Goal: Information Seeking & Learning: Learn about a topic

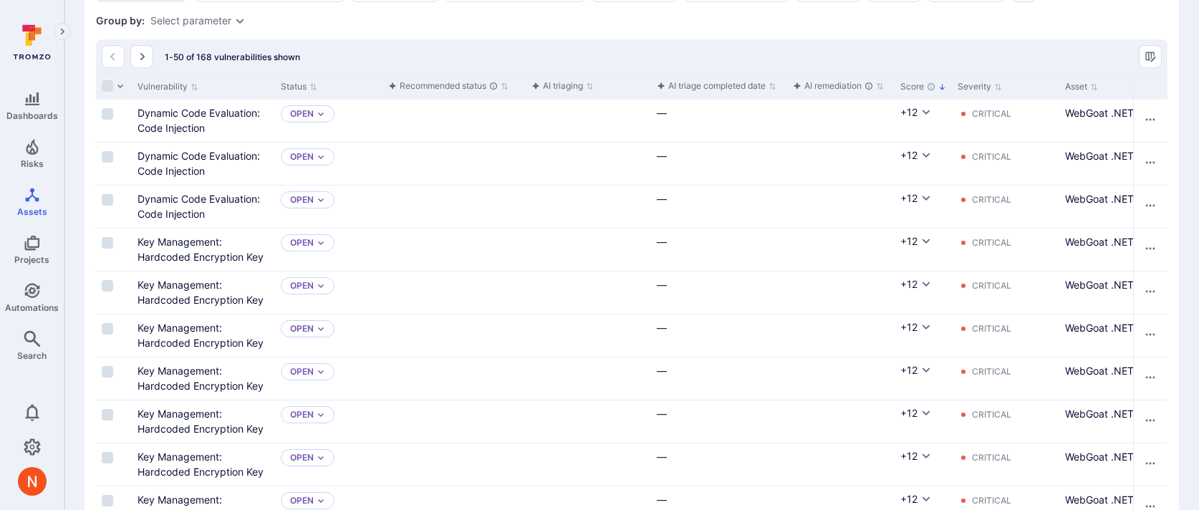
scroll to position [201, 0]
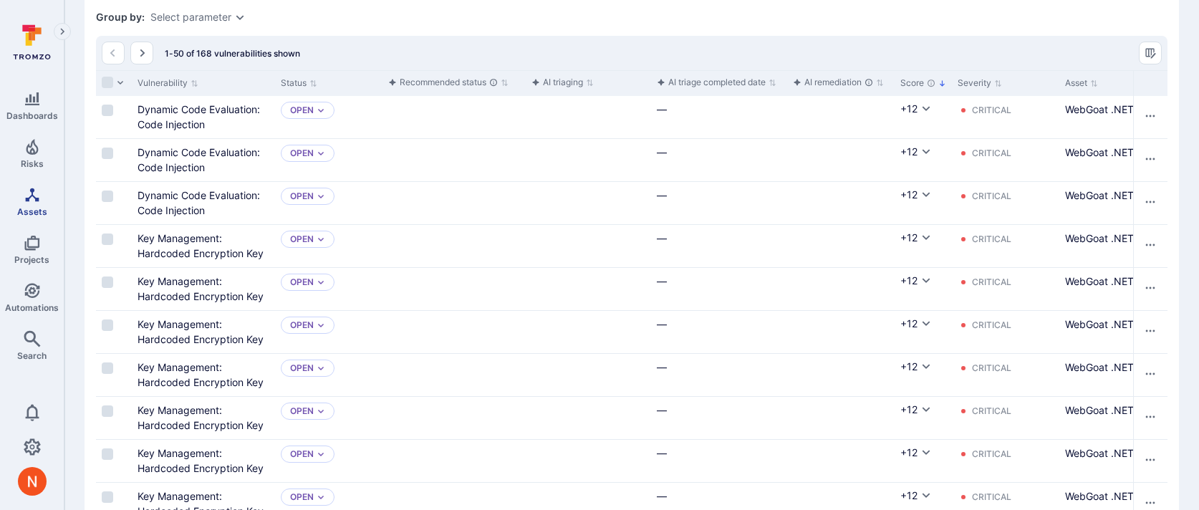
click at [29, 198] on icon "Assets" at bounding box center [32, 194] width 17 height 17
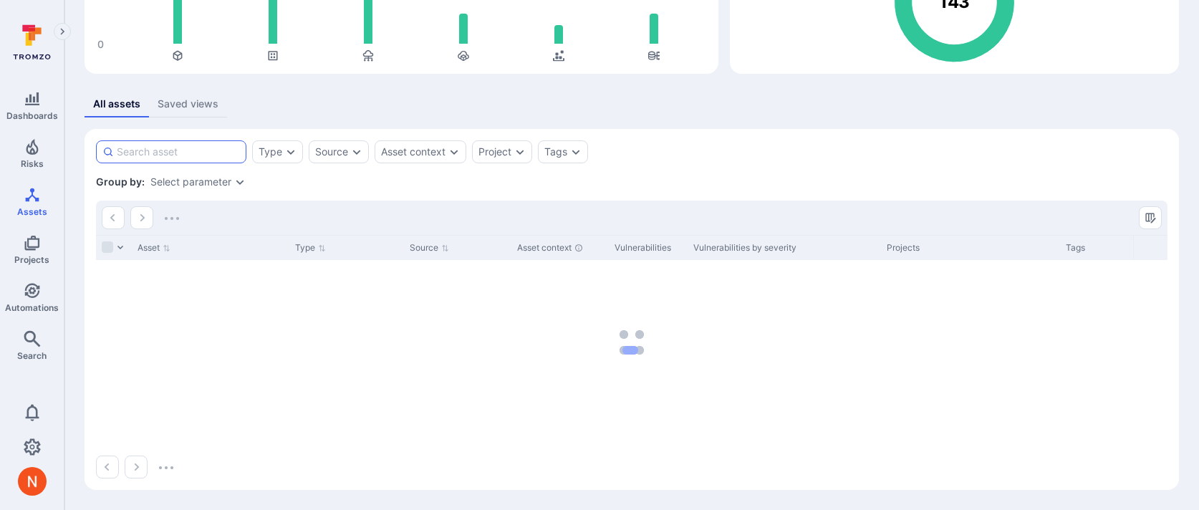
click at [202, 155] on input at bounding box center [178, 152] width 123 height 14
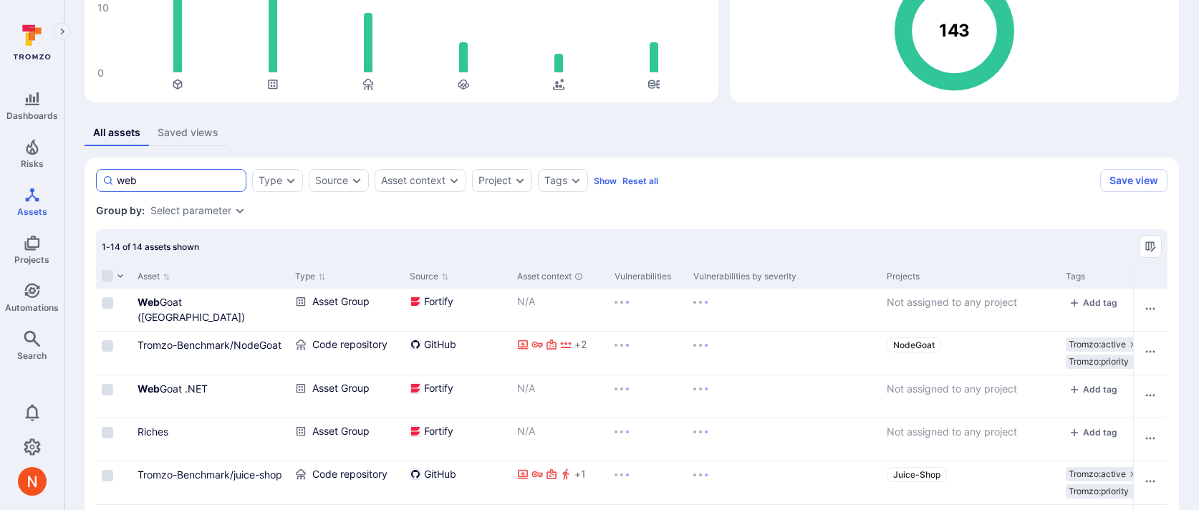
scroll to position [184, 0]
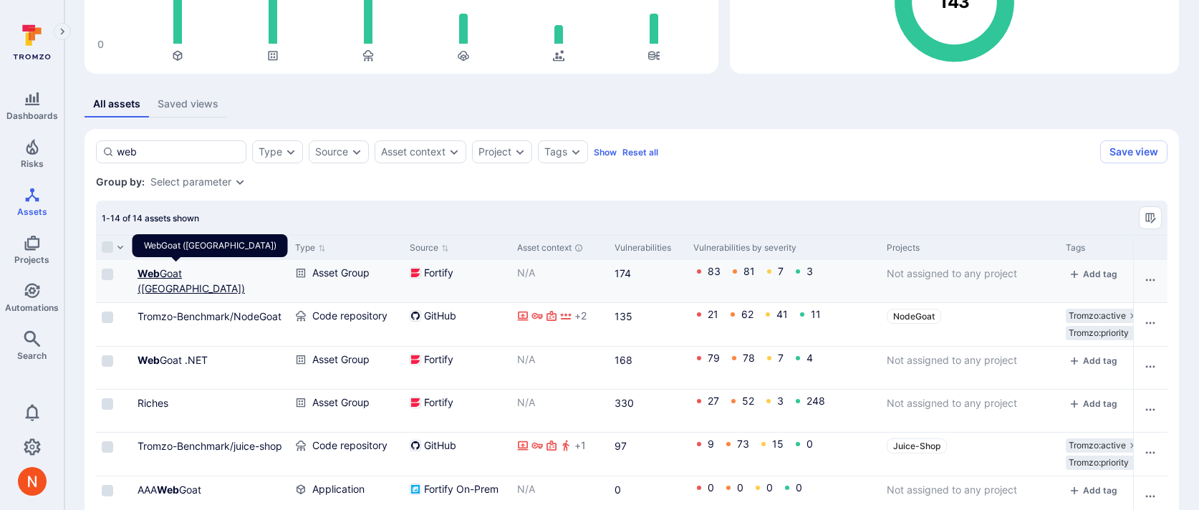
type input "web"
click at [197, 273] on link "Web Goat ([GEOGRAPHIC_DATA])" at bounding box center [191, 280] width 107 height 27
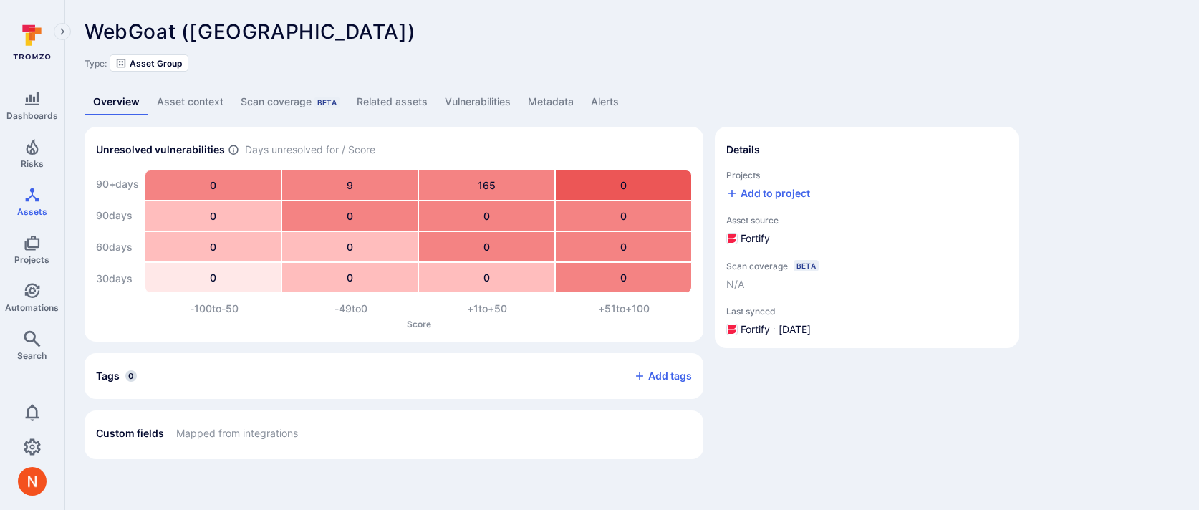
click at [542, 110] on link "Metadata" at bounding box center [550, 102] width 63 height 27
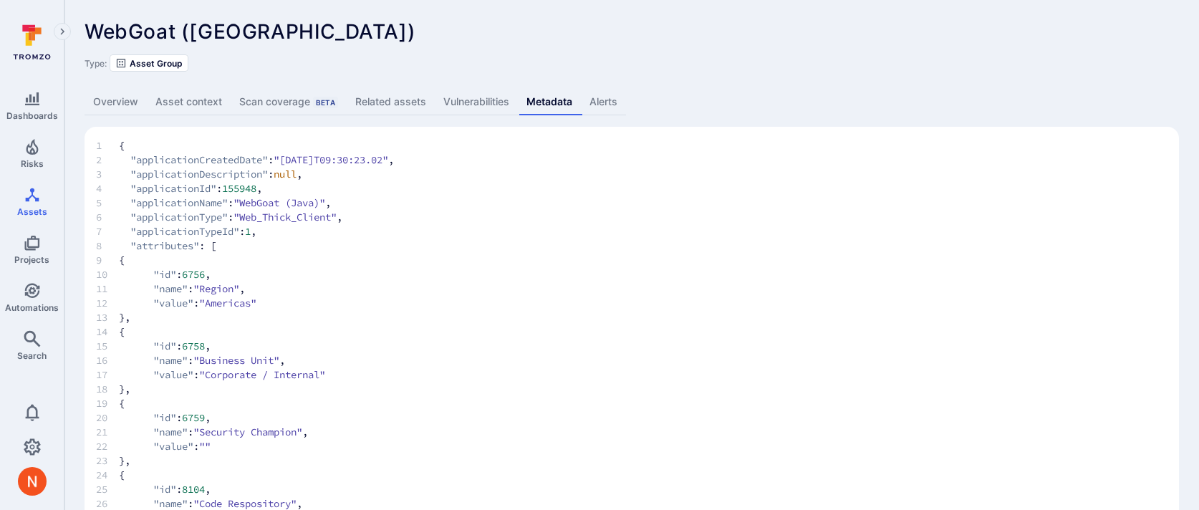
click at [464, 102] on link "Vulnerabilities" at bounding box center [476, 102] width 83 height 27
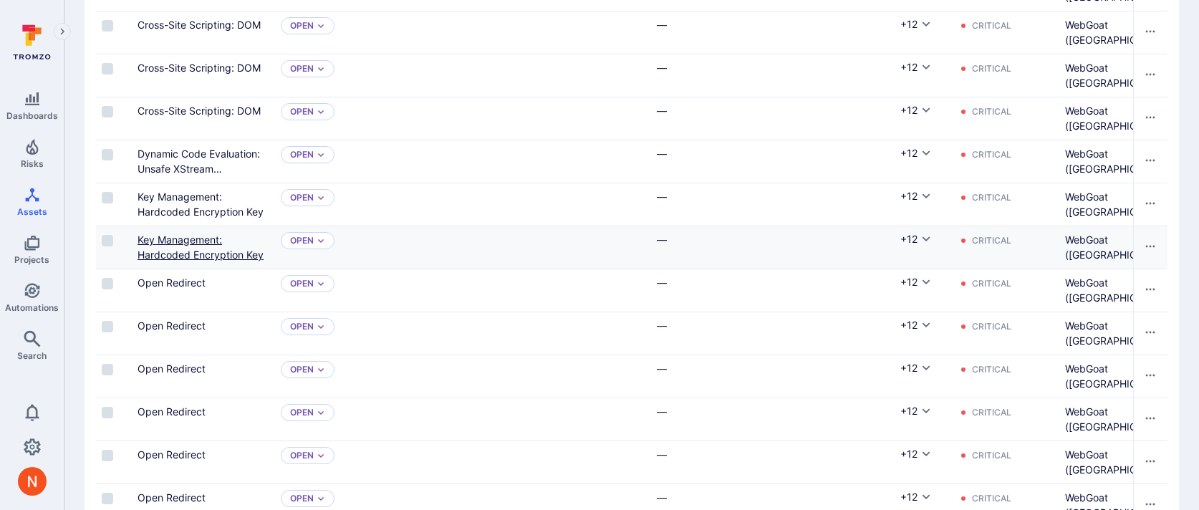
click at [186, 238] on link "Key Management: Hardcoded Encryption Key" at bounding box center [201, 247] width 126 height 27
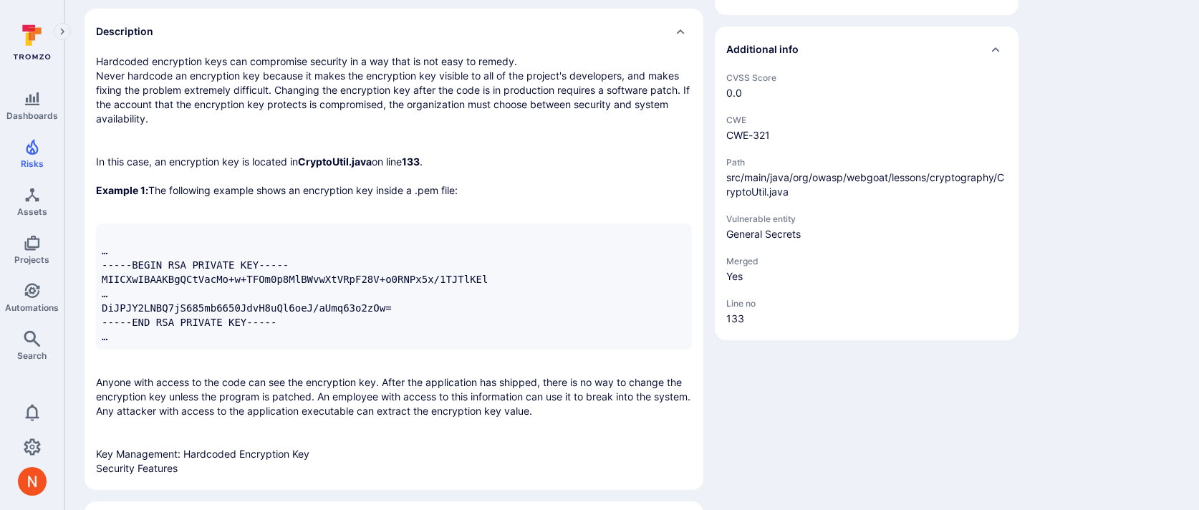
scroll to position [503, 0]
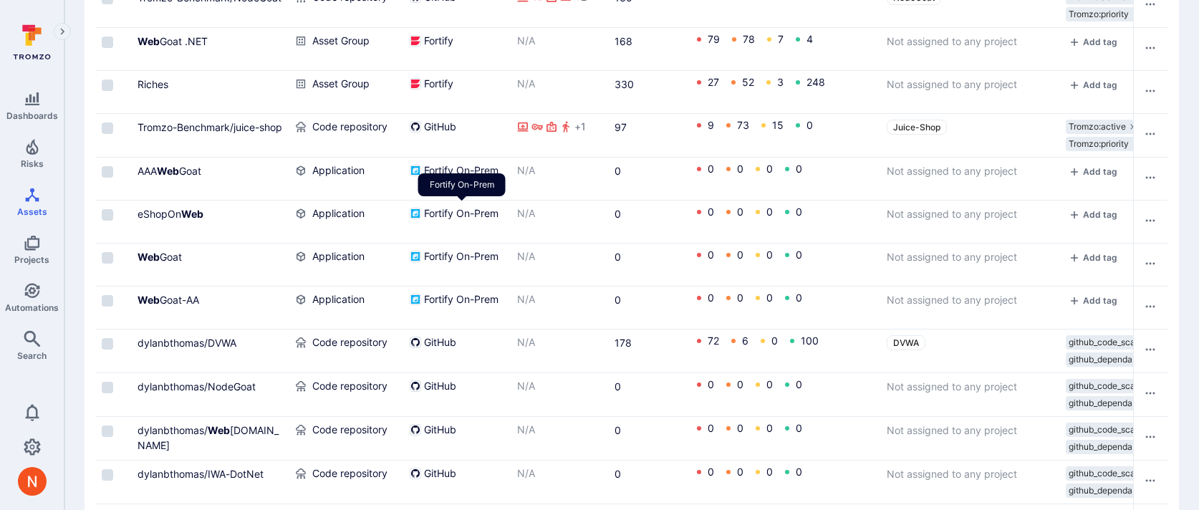
scroll to position [572, 0]
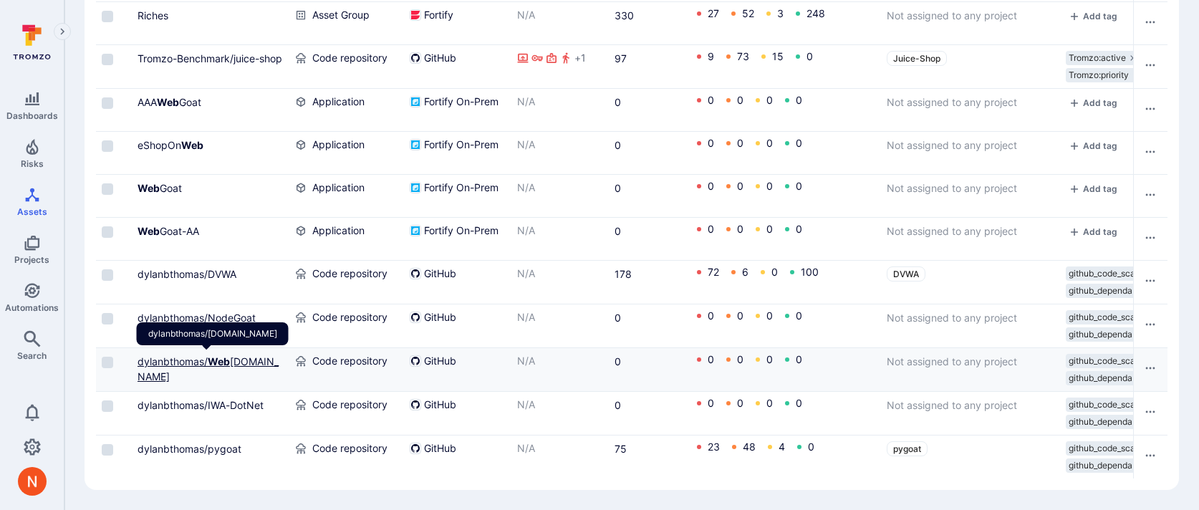
click at [216, 357] on b "Web" at bounding box center [219, 361] width 22 height 12
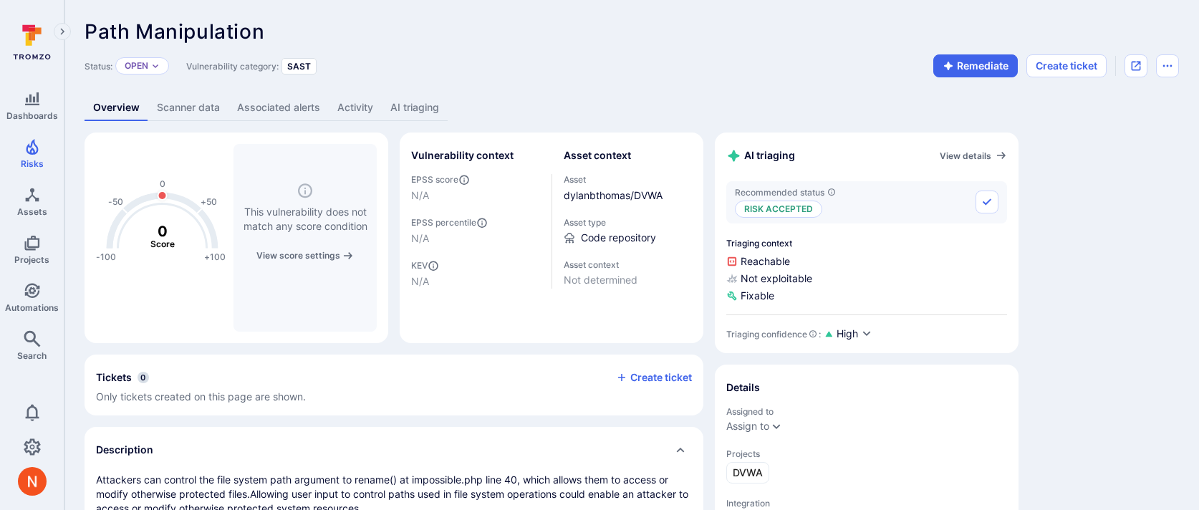
click at [201, 111] on link "Scanner data" at bounding box center [188, 108] width 80 height 27
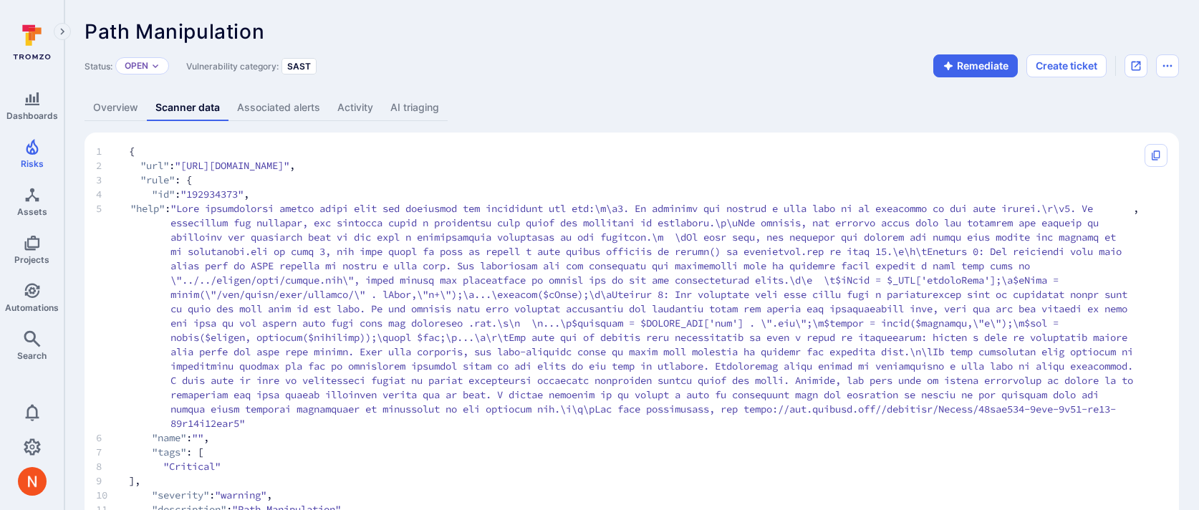
click at [385, 109] on link "AI triaging" at bounding box center [415, 108] width 66 height 27
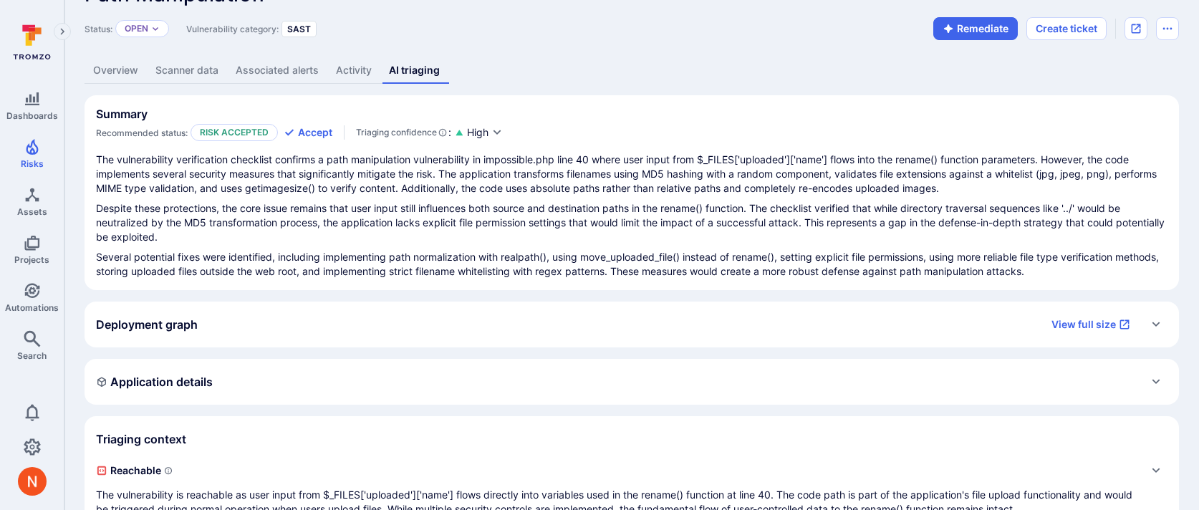
scroll to position [48, 0]
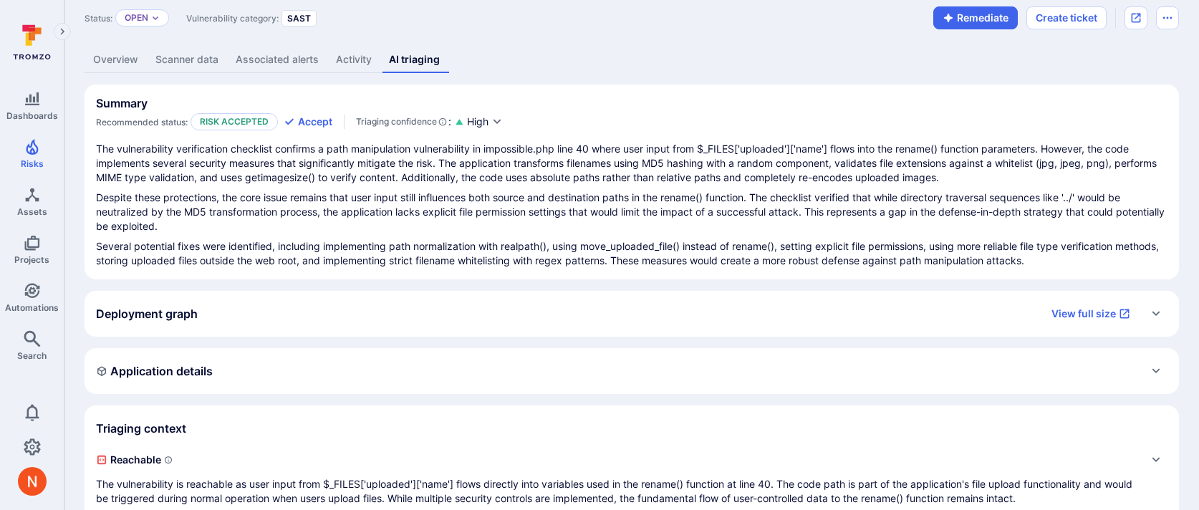
click at [348, 334] on div "Deployment graph View full size" at bounding box center [632, 314] width 1095 height 46
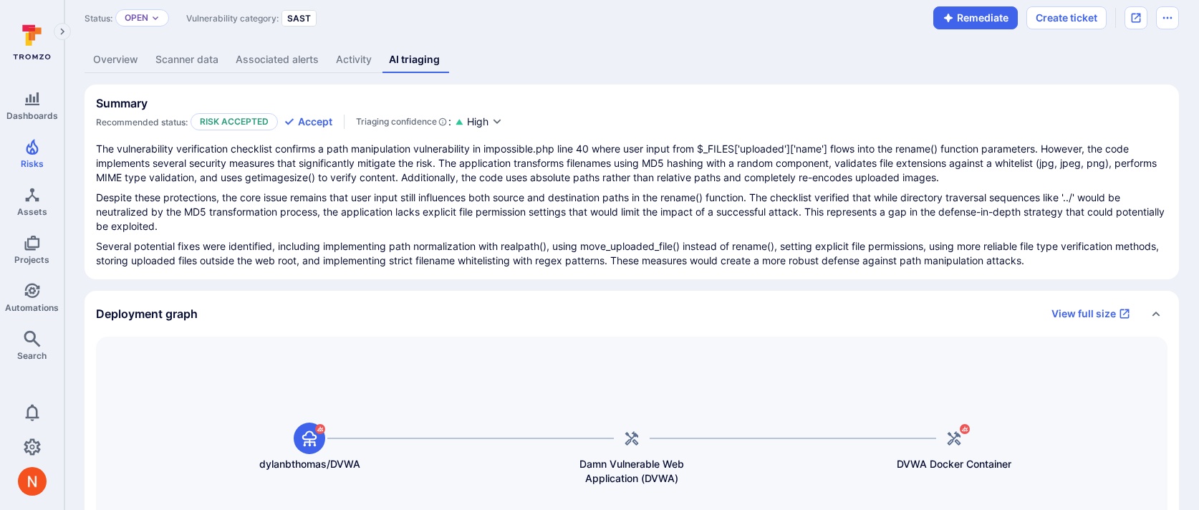
scroll to position [114, 0]
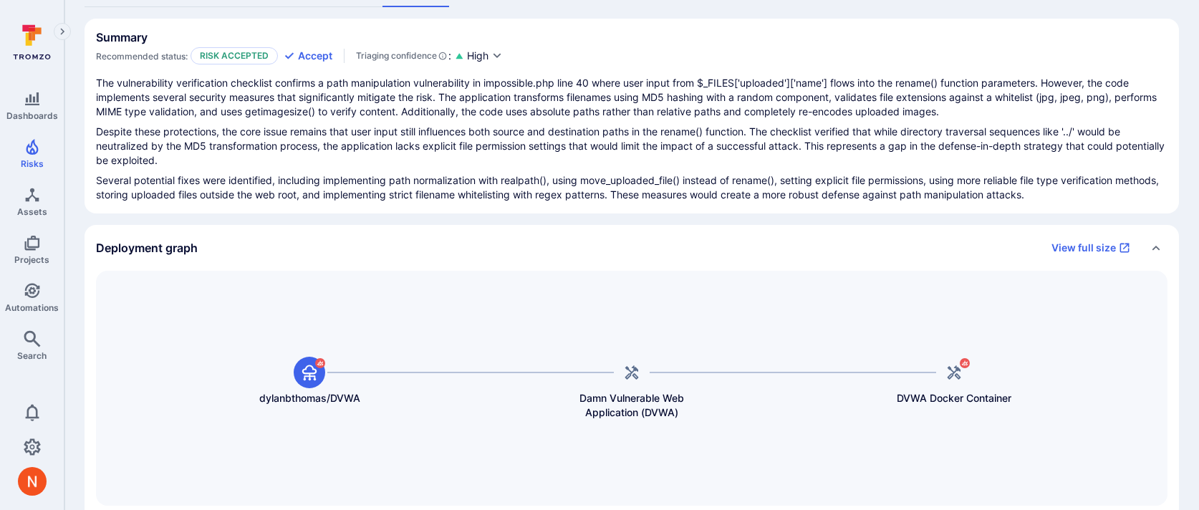
click at [374, 255] on div "Deployment graph View full size" at bounding box center [617, 247] width 1043 height 23
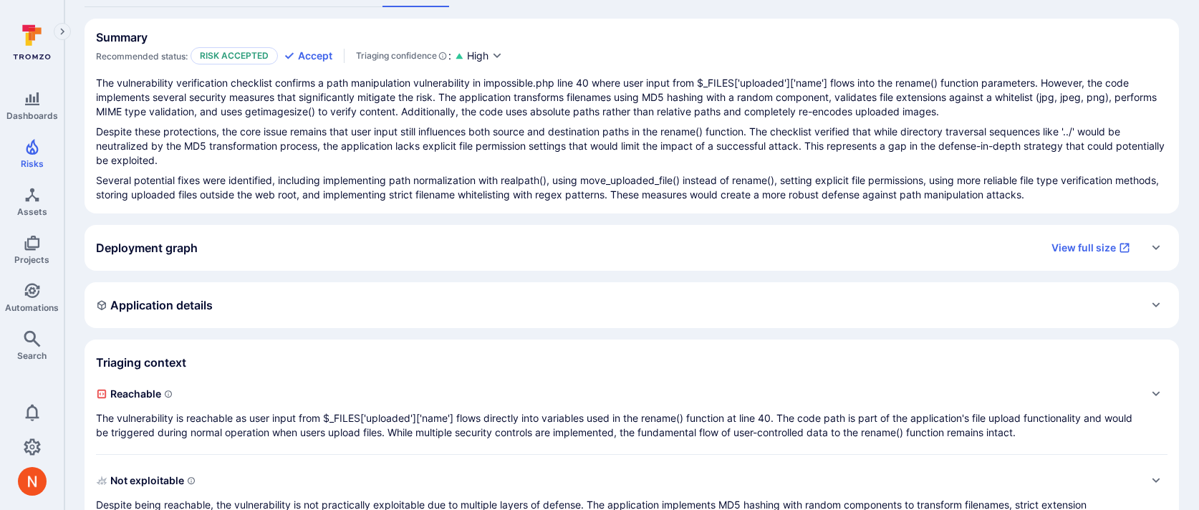
click at [374, 255] on div "Deployment graph View full size" at bounding box center [617, 247] width 1043 height 23
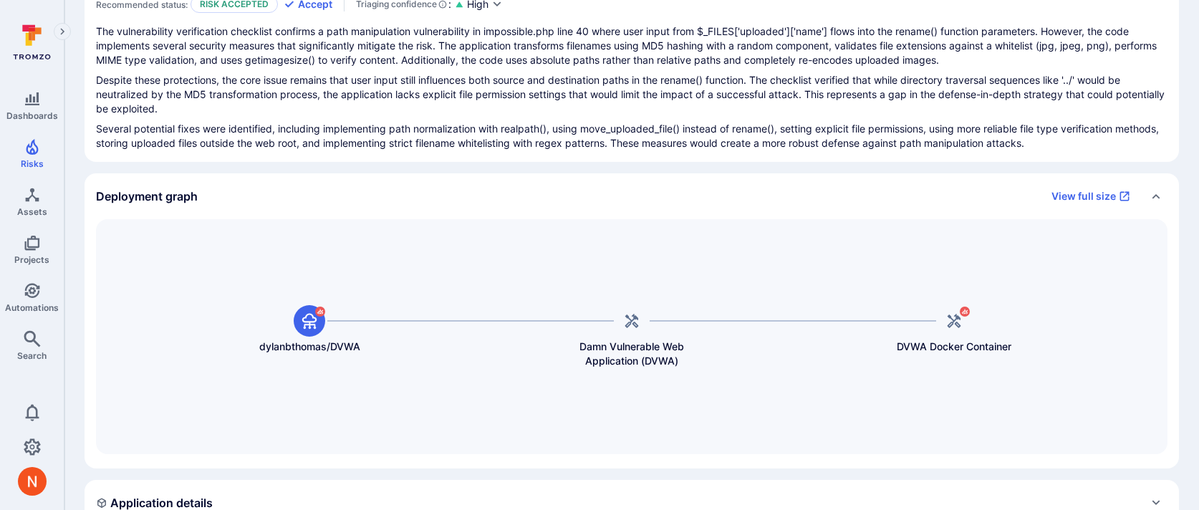
scroll to position [182, 0]
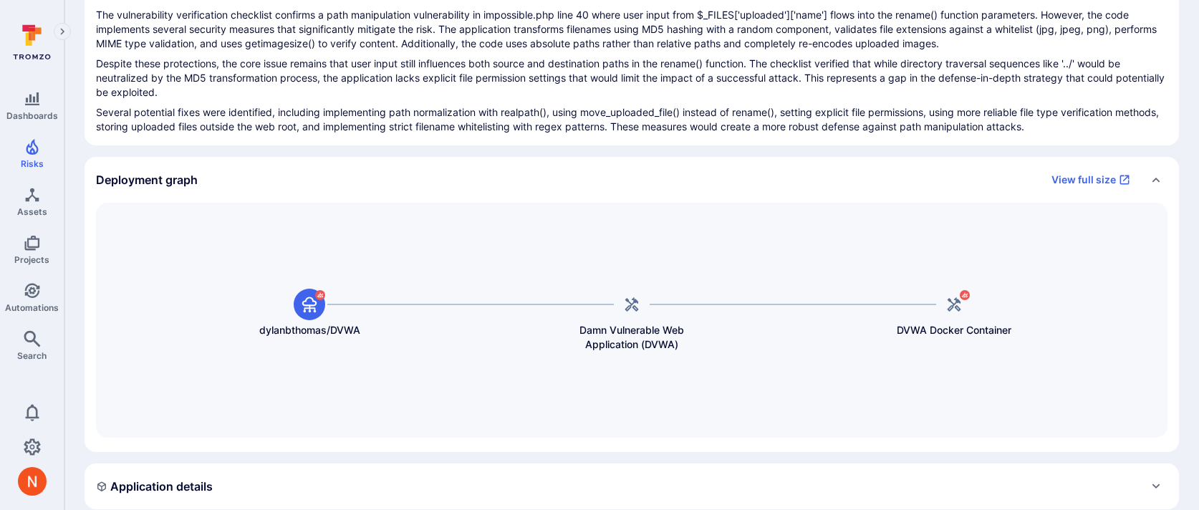
click at [431, 181] on div "Deployment graph View full size" at bounding box center [617, 179] width 1043 height 23
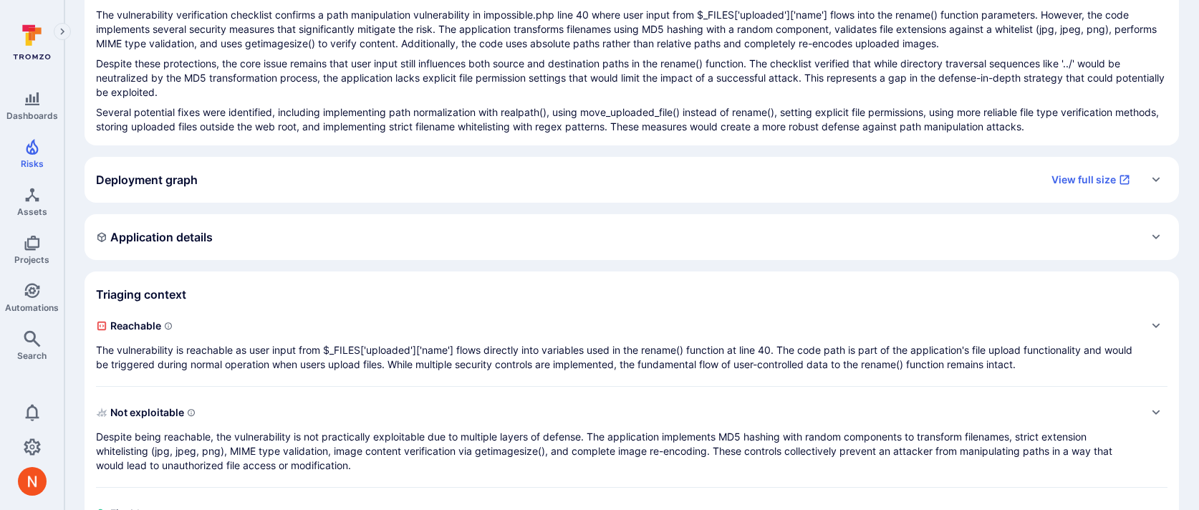
click at [436, 267] on div "Summary Recommended status: Risk accepted Accept Triaging confidence : High The…" at bounding box center [632, 275] width 1095 height 649
click at [433, 244] on div "Application details" at bounding box center [632, 237] width 1072 height 23
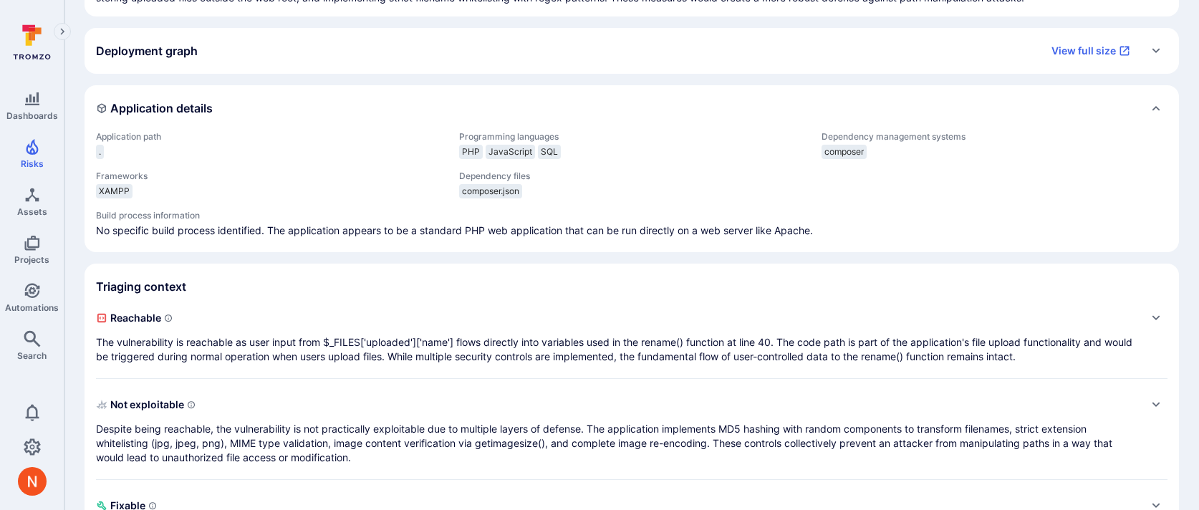
click at [437, 308] on span "Reachable" at bounding box center [617, 318] width 1043 height 23
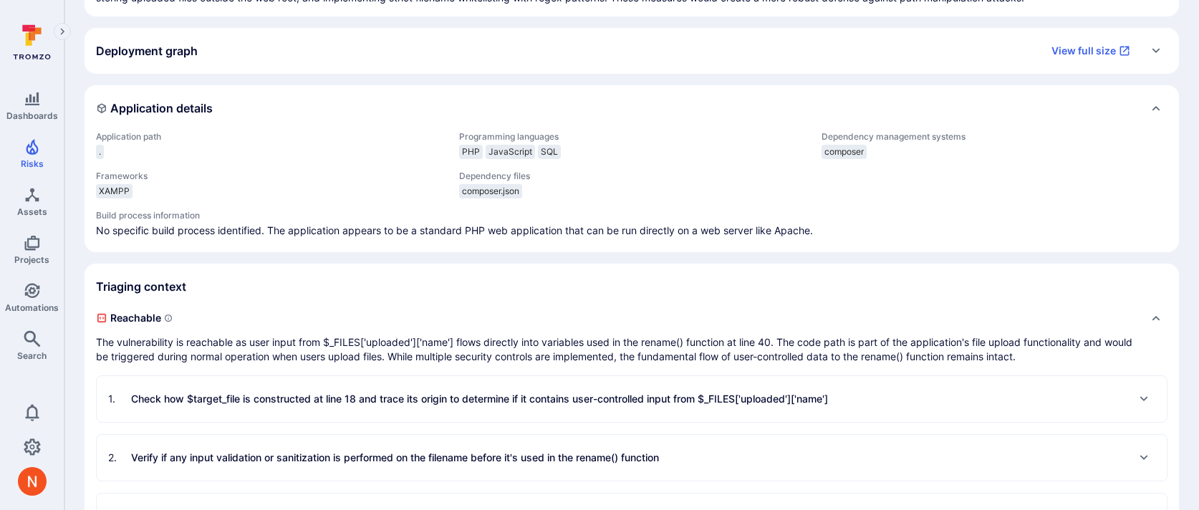
scroll to position [437, 0]
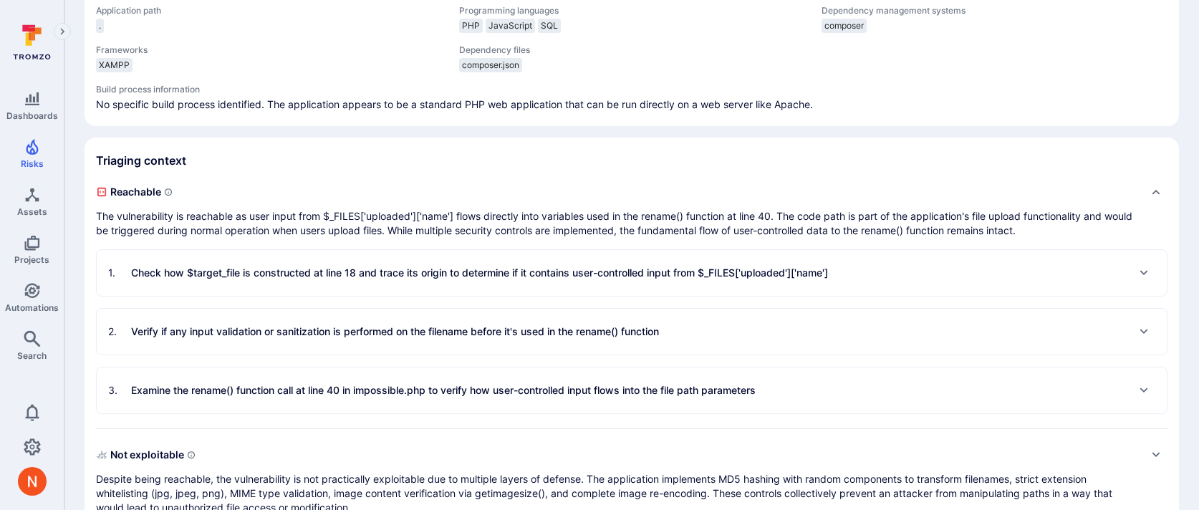
click at [447, 284] on div "1 . Check how $target_file is constructed at line 18 and trace its origin to de…" at bounding box center [632, 273] width 1070 height 46
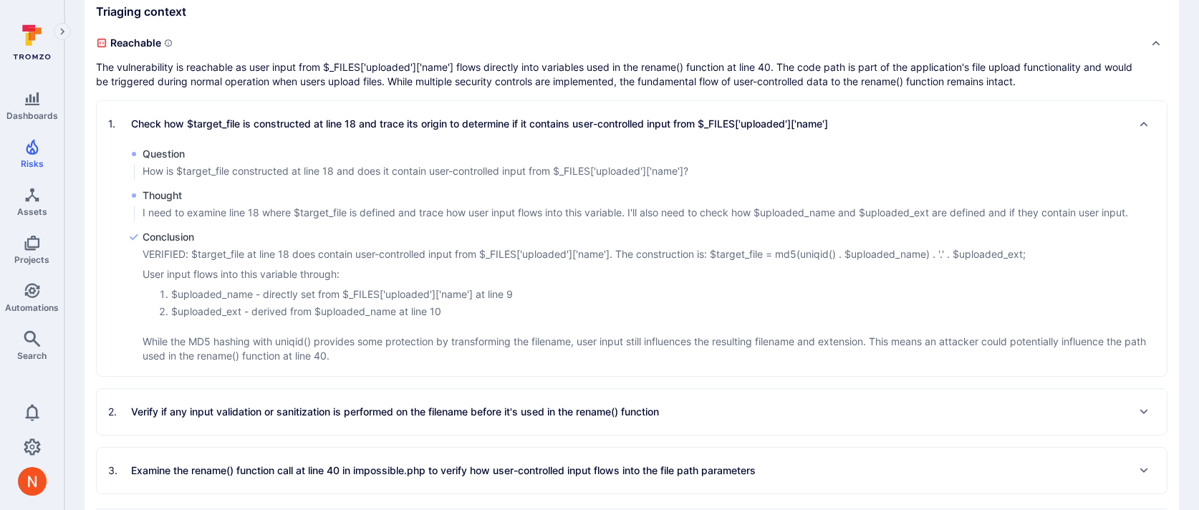
scroll to position [817, 0]
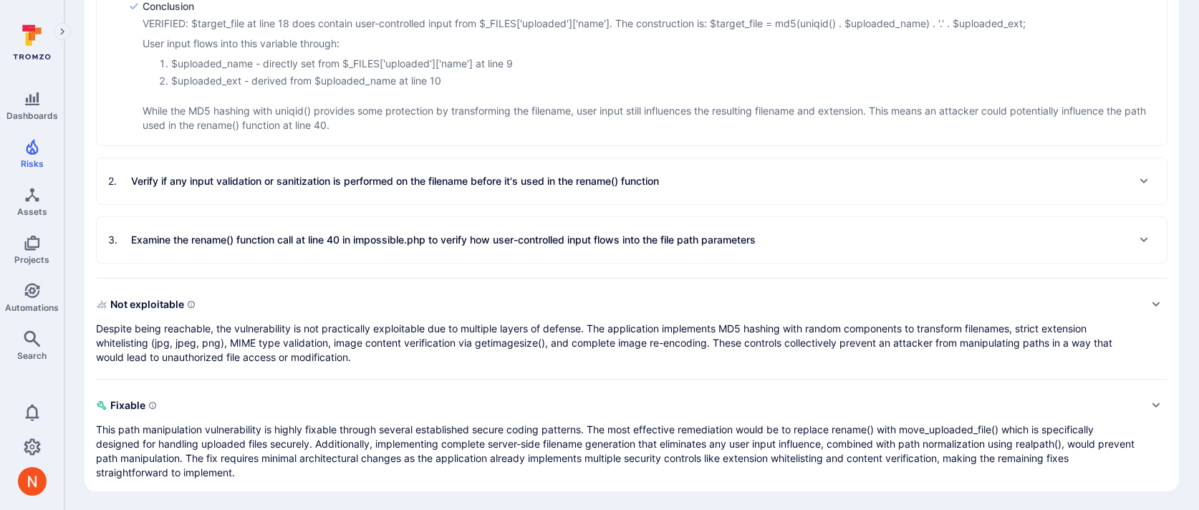
click at [185, 186] on p "Verify if any input validation or sanitization is performed on the filename bef…" at bounding box center [395, 181] width 528 height 14
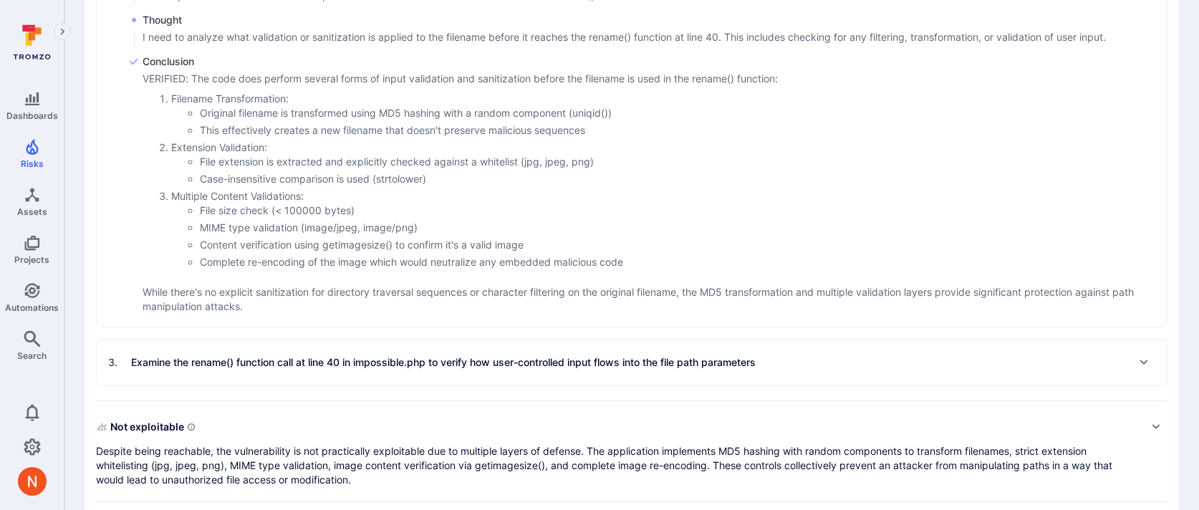
scroll to position [1052, 0]
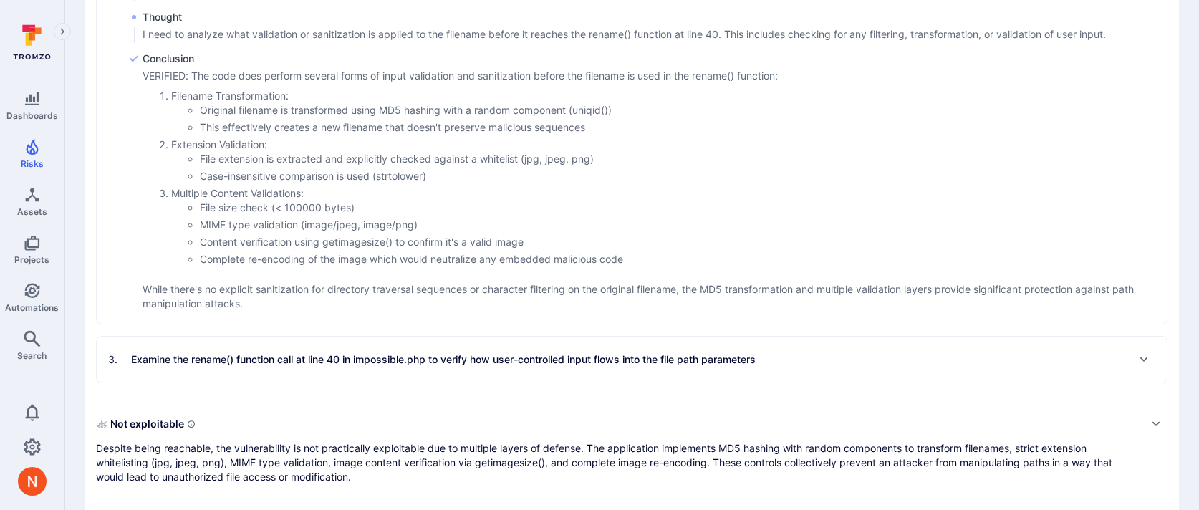
click at [216, 362] on p "Examine the rename() function call at line 40 in impossible.php to verify how u…" at bounding box center [443, 359] width 625 height 14
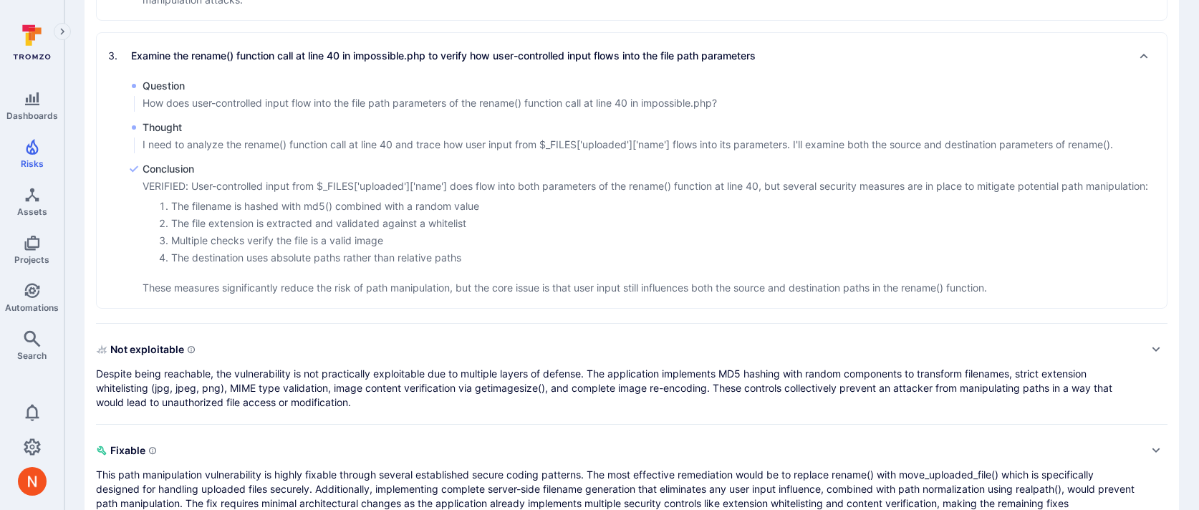
scroll to position [1362, 0]
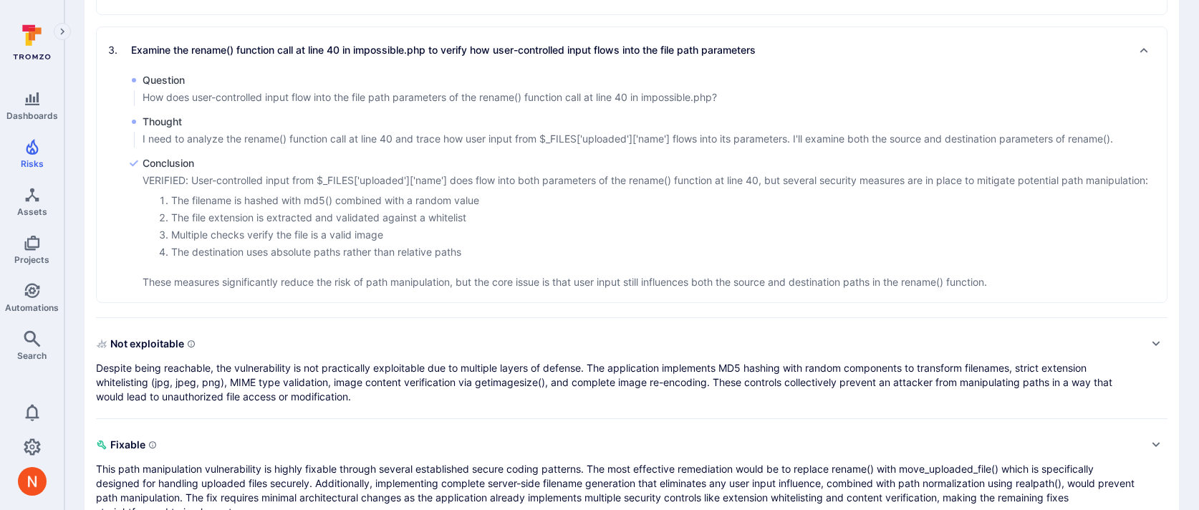
click at [216, 363] on p "Despite being reachable, the vulnerability is not practically exploitable due t…" at bounding box center [617, 382] width 1043 height 43
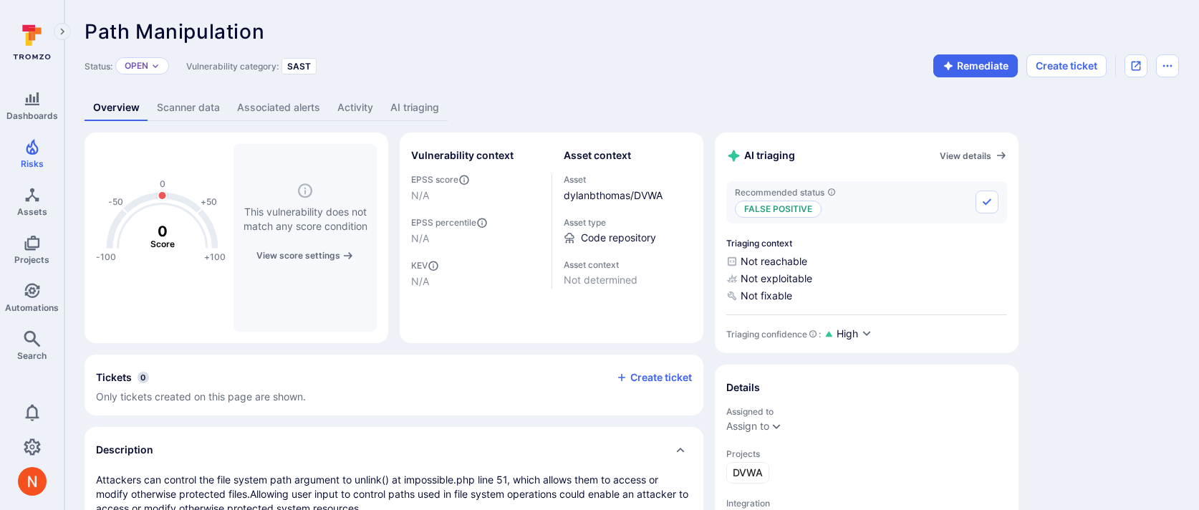
click at [412, 113] on link "AI triaging" at bounding box center [415, 108] width 66 height 27
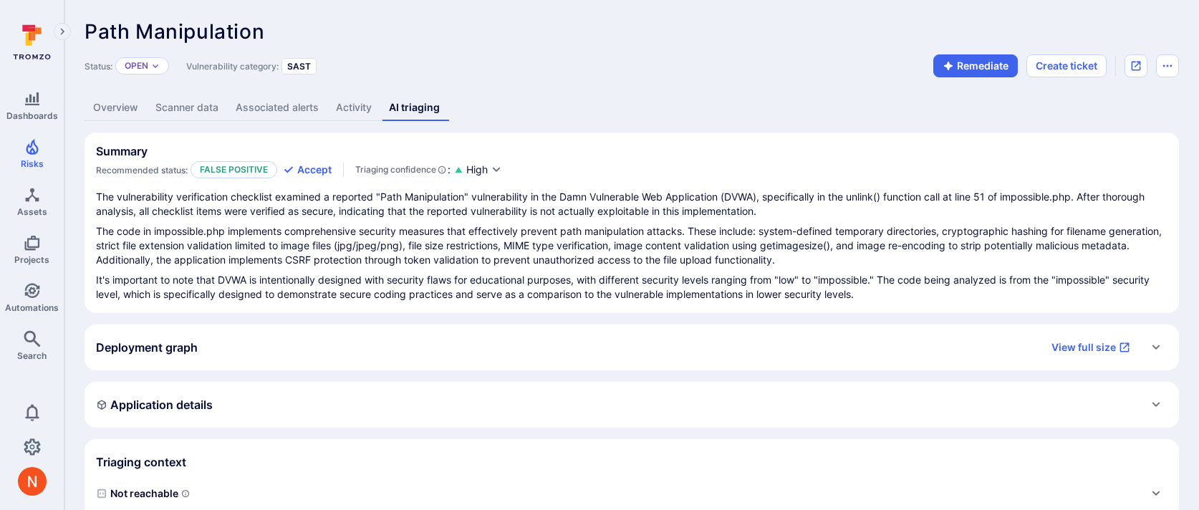
click at [123, 106] on link "Overview" at bounding box center [116, 108] width 62 height 27
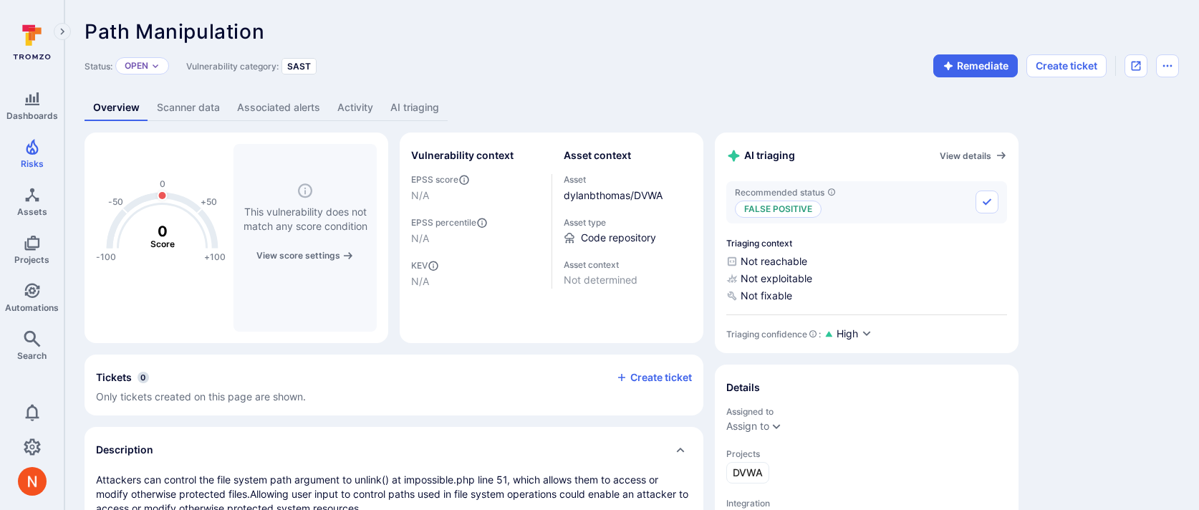
click at [398, 100] on link "AI triaging" at bounding box center [415, 108] width 66 height 27
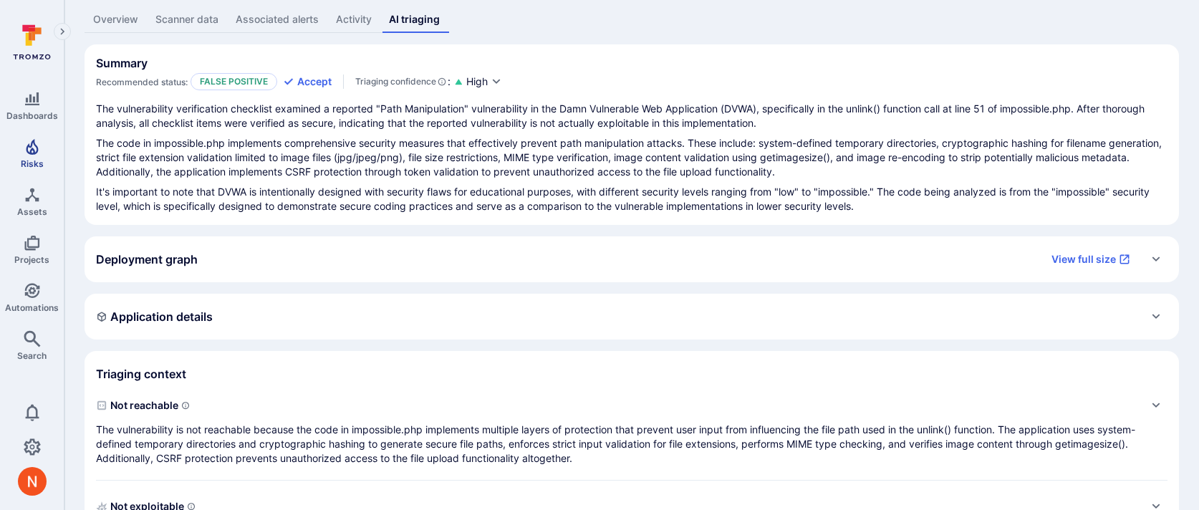
scroll to position [91, 0]
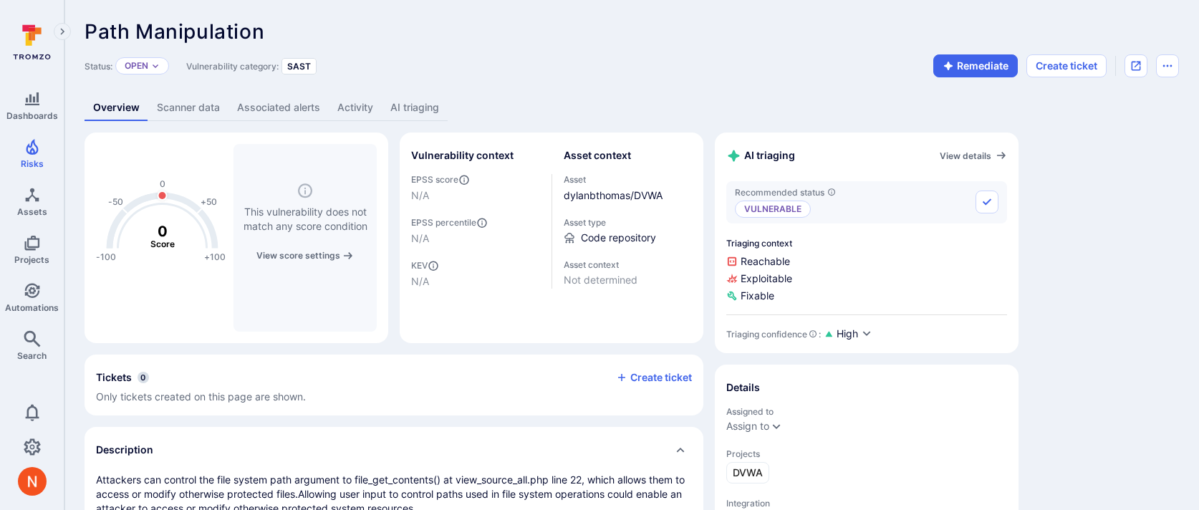
click at [412, 113] on link "AI triaging" at bounding box center [415, 108] width 66 height 27
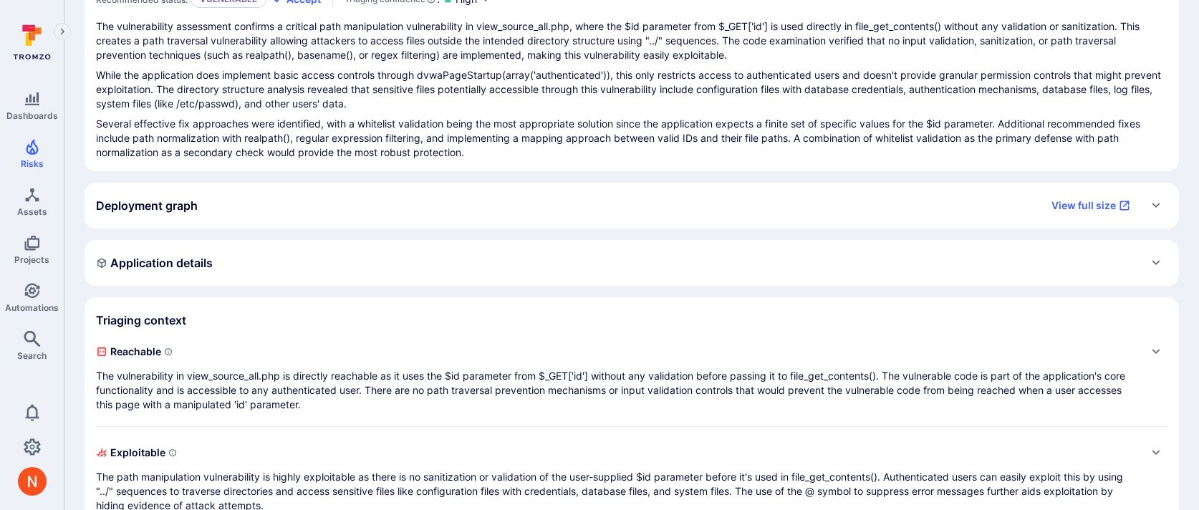
click at [406, 273] on div "Application details" at bounding box center [632, 262] width 1072 height 23
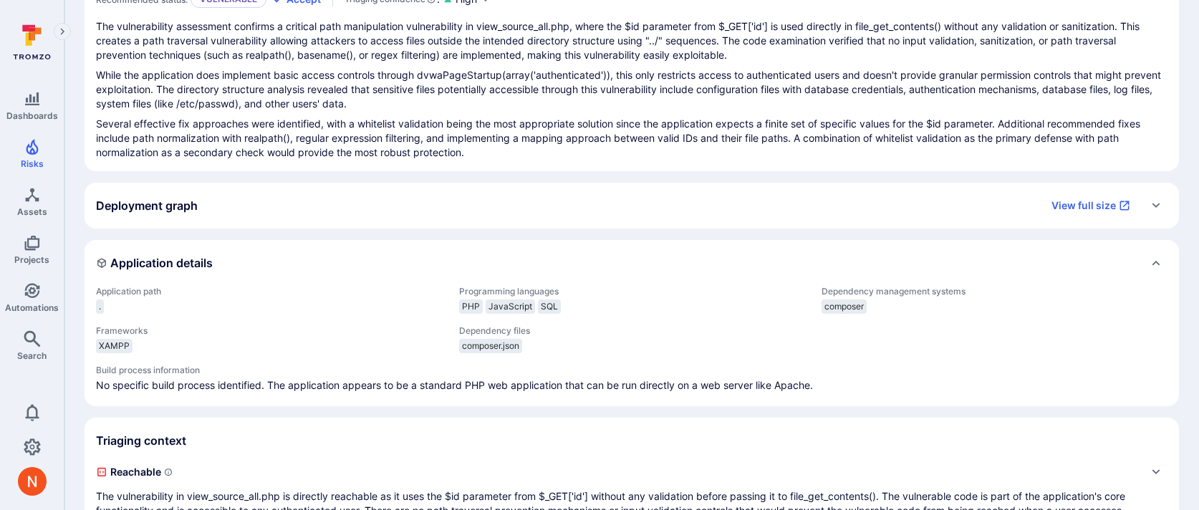
scroll to position [171, 0]
click at [406, 267] on div "Application details" at bounding box center [632, 262] width 1072 height 23
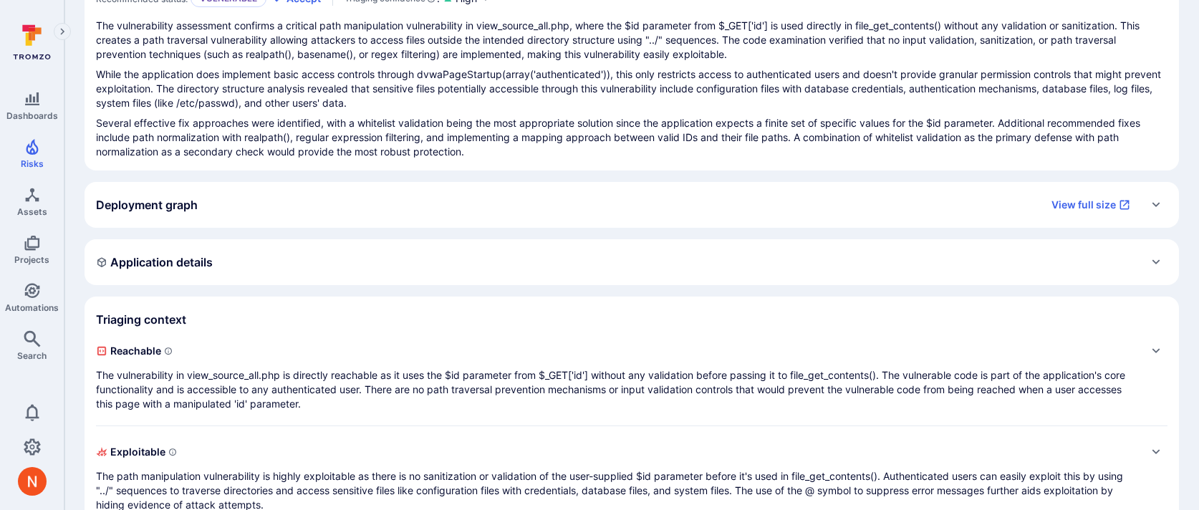
click at [390, 387] on p "The vulnerability in view_source_all.php is directly reachable as it uses the $…" at bounding box center [617, 389] width 1043 height 43
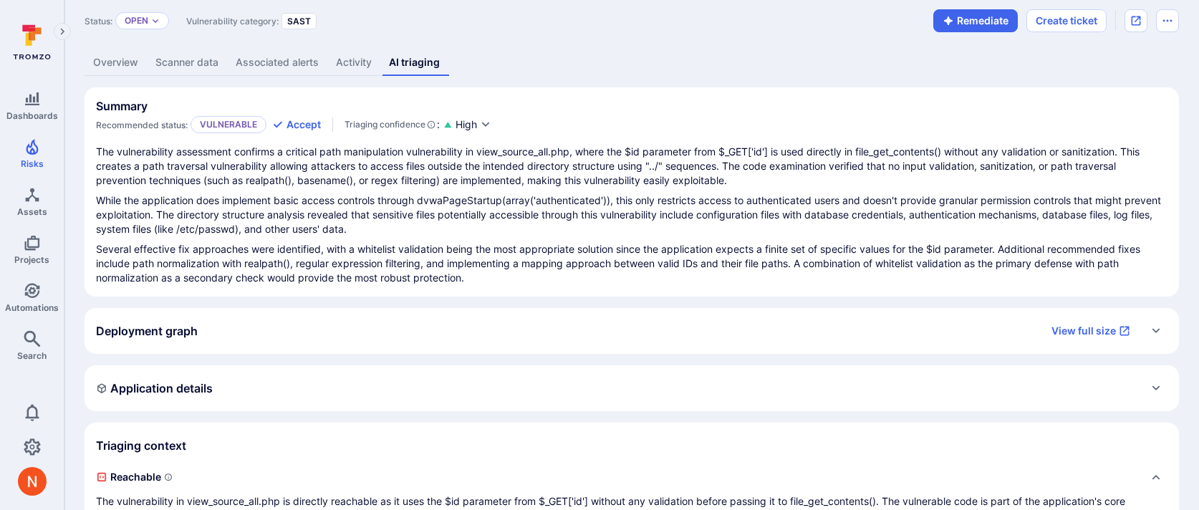
scroll to position [43, 0]
click at [122, 80] on div "Path Manipulation ... Show more Status: Open Vulnerability category: SAST Remed…" at bounding box center [631, 453] width 1135 height 992
click at [122, 71] on link "Overview" at bounding box center [116, 65] width 62 height 27
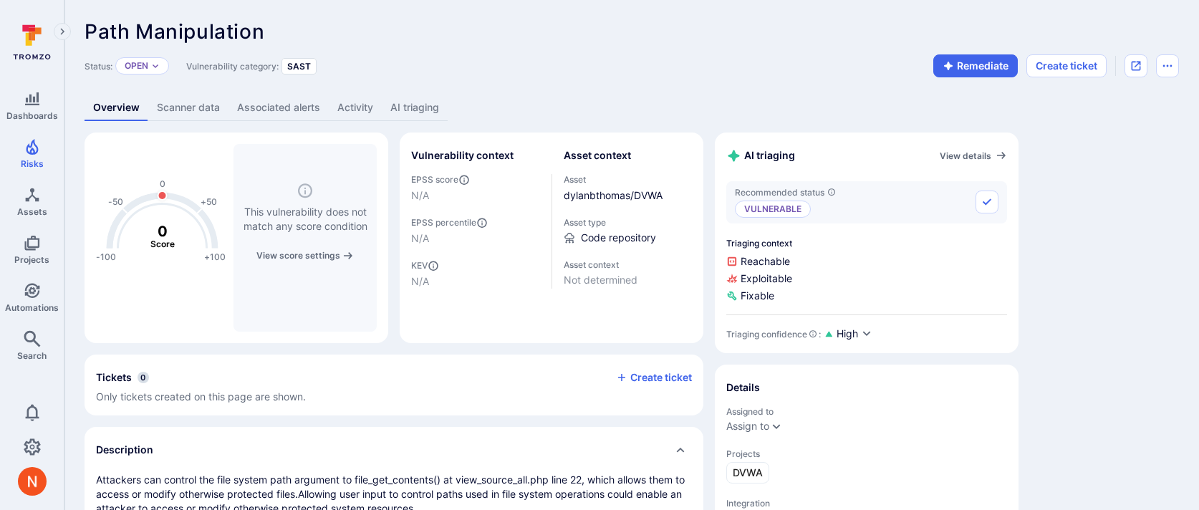
click at [412, 97] on link "AI triaging" at bounding box center [415, 108] width 66 height 27
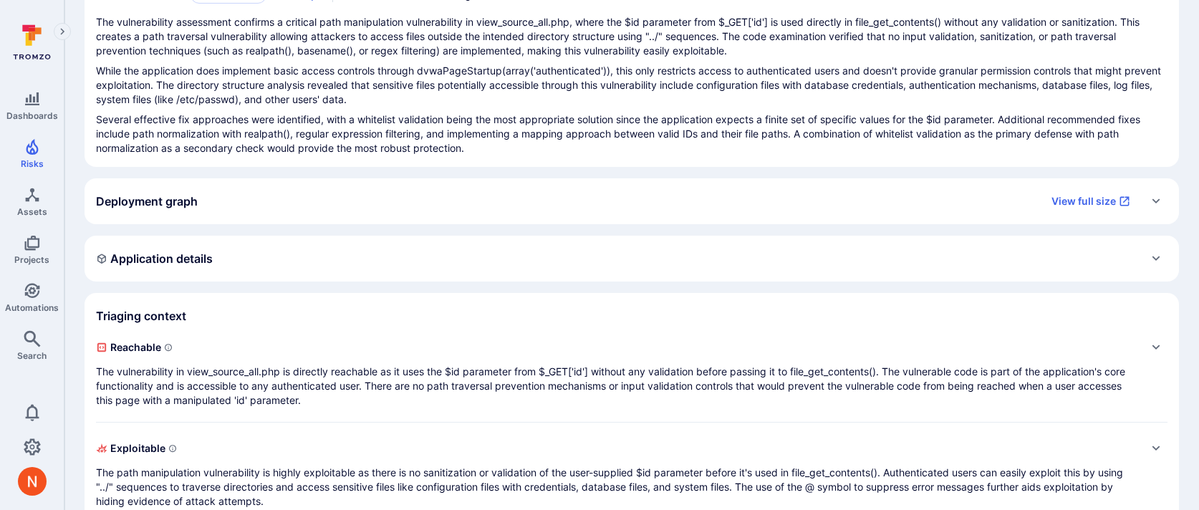
scroll to position [182, 0]
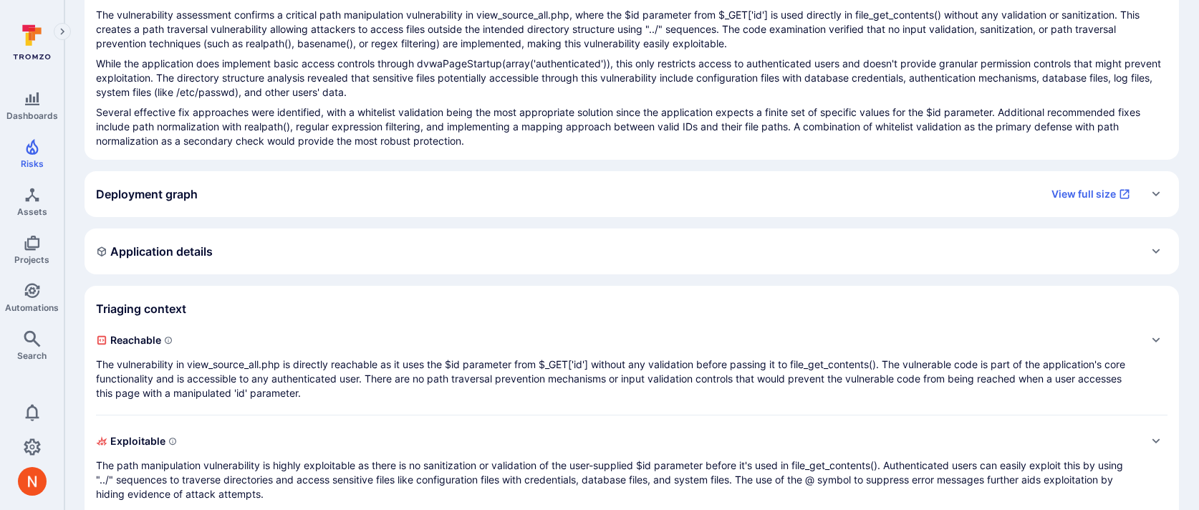
click at [272, 354] on div "Reachable The vulnerability in view_source_all.php is directly reachable as it …" at bounding box center [617, 365] width 1043 height 72
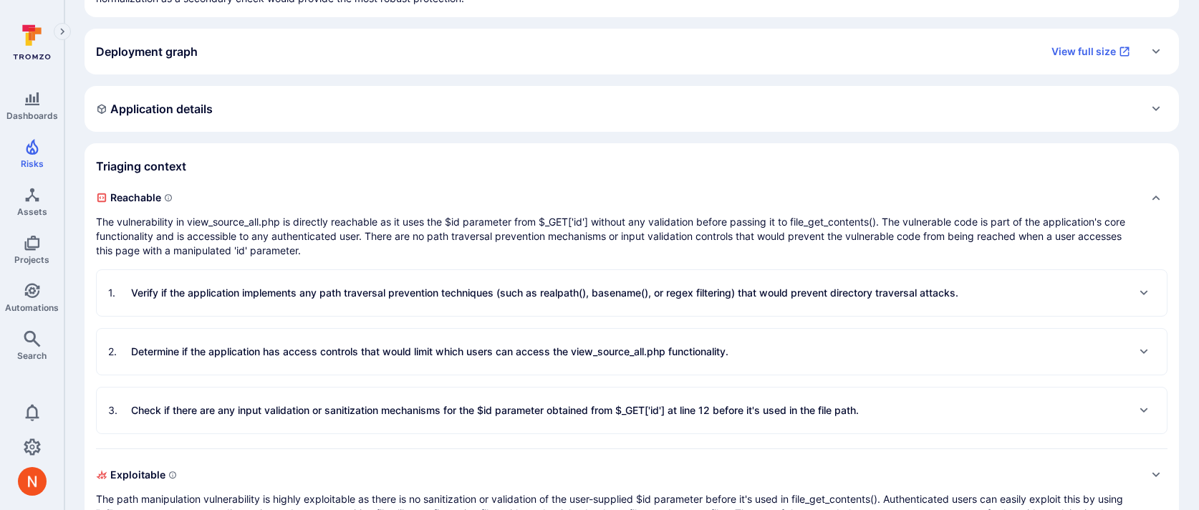
click at [304, 287] on p "Verify if the application implements any path traversal prevention techniques (…" at bounding box center [544, 293] width 827 height 14
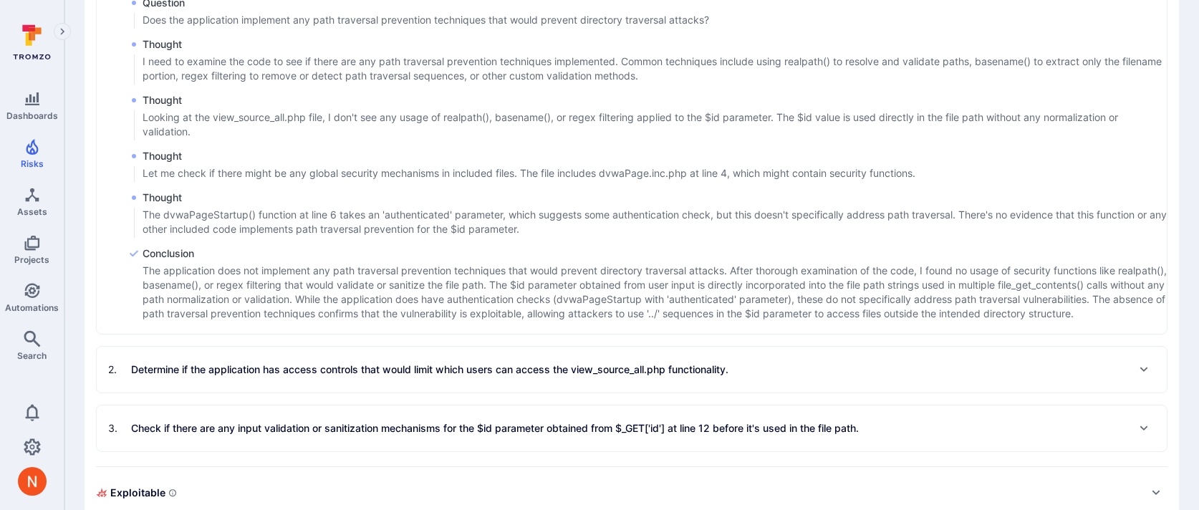
scroll to position [716, 0]
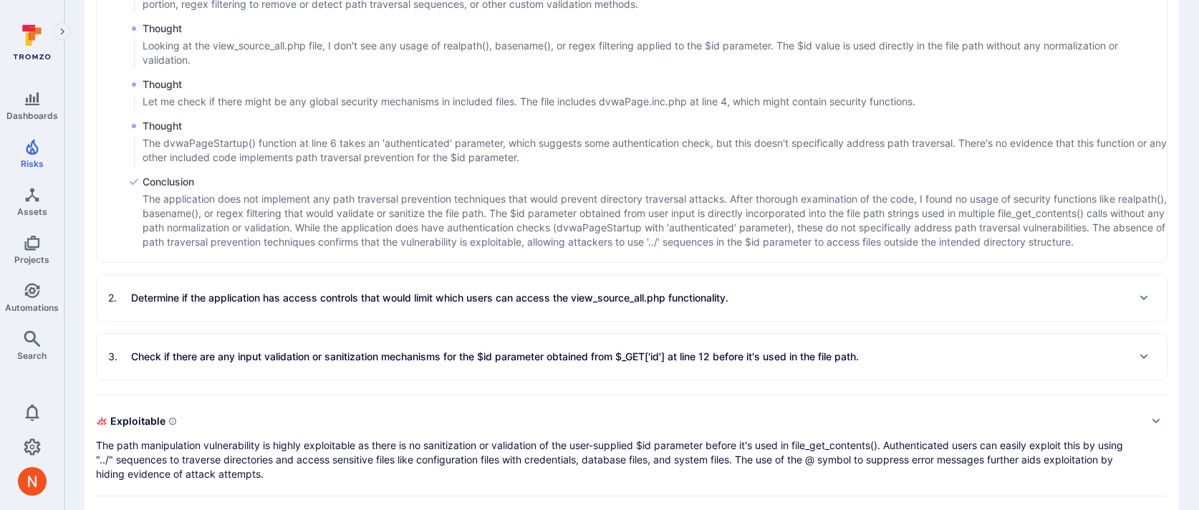
click at [298, 305] on p "Determine if the application has access controls that would limit which users c…" at bounding box center [429, 298] width 597 height 14
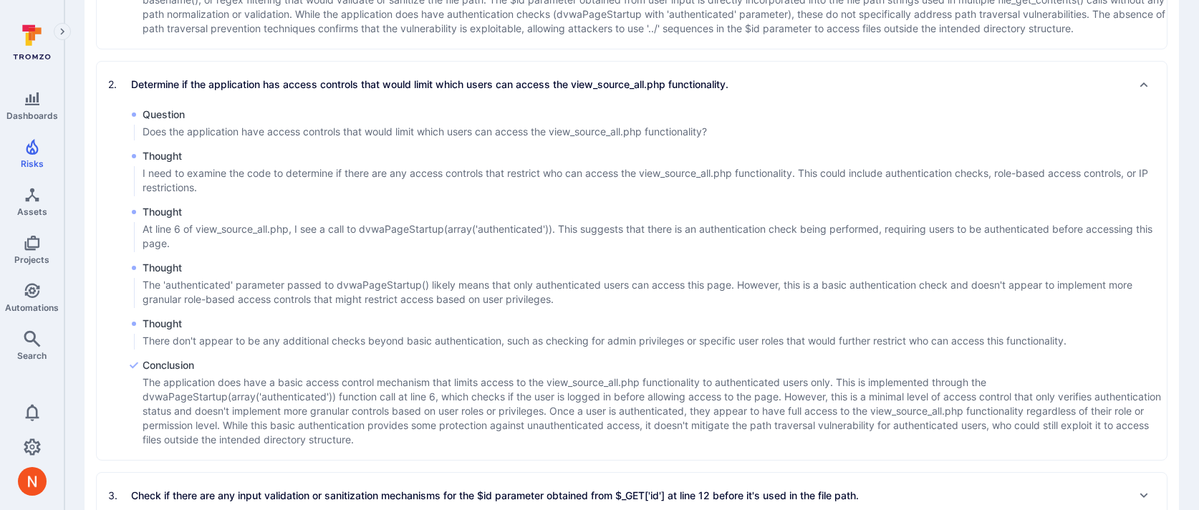
scroll to position [1187, 0]
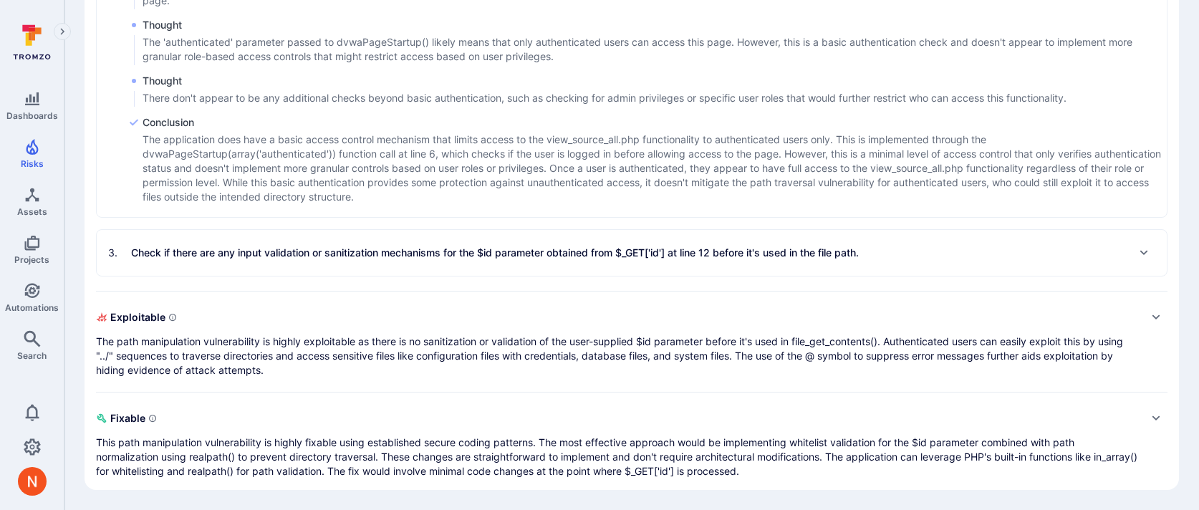
click at [277, 340] on p "The path manipulation vulnerability is highly exploitable as there is no saniti…" at bounding box center [617, 356] width 1043 height 43
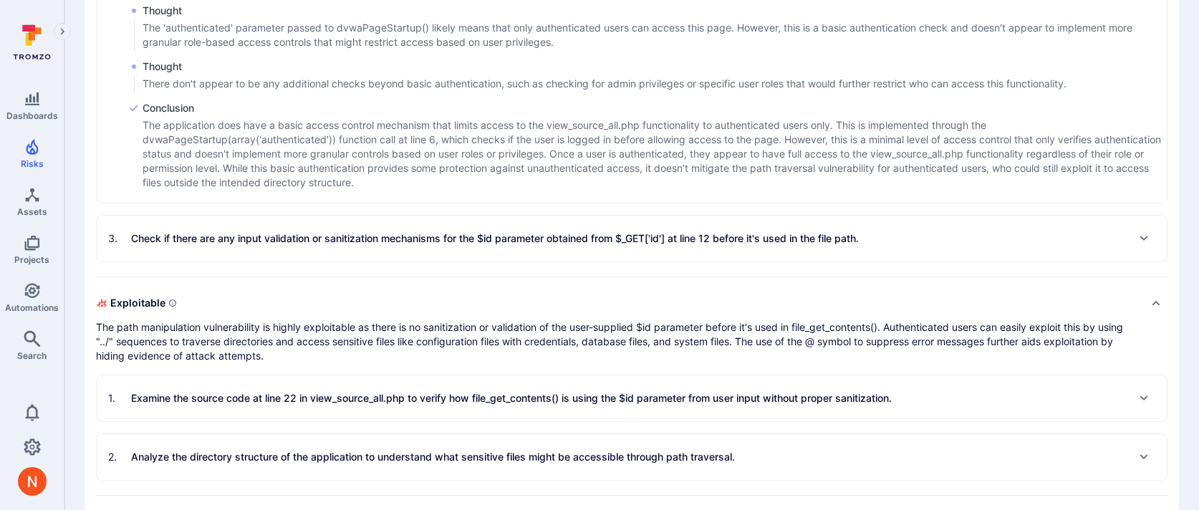
click at [318, 405] on p "Examine the source code at line 22 in view_source_all.php to verify how file_ge…" at bounding box center [511, 398] width 761 height 14
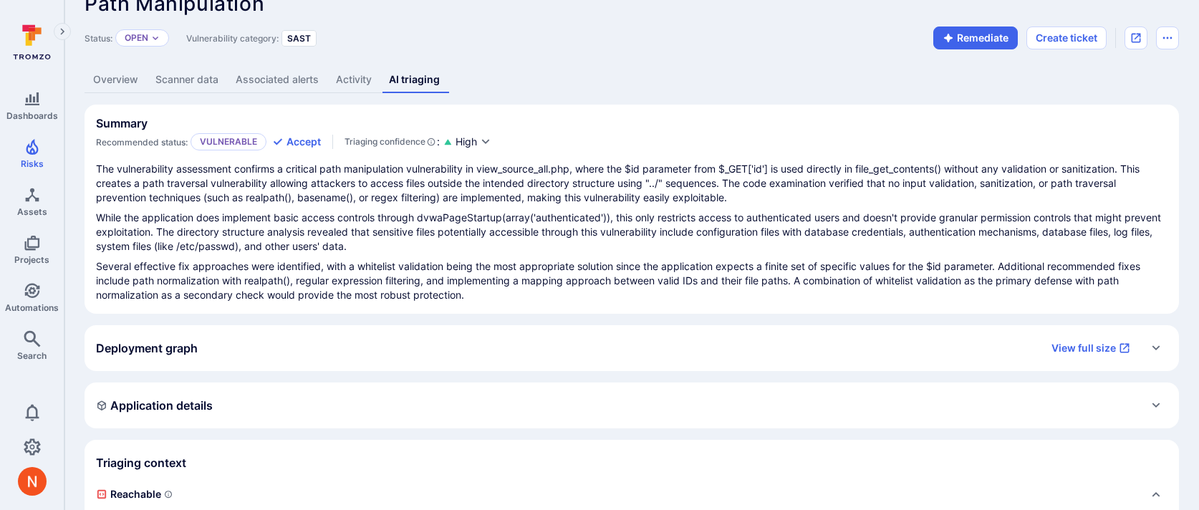
scroll to position [0, 0]
